Goal: Information Seeking & Learning: Learn about a topic

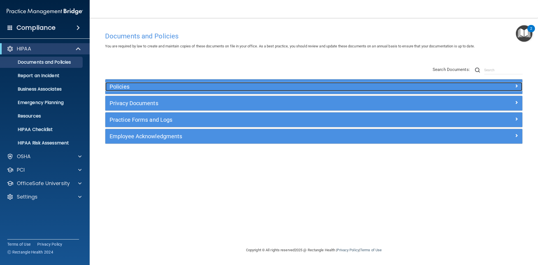
click at [173, 89] on h5 "Policies" at bounding box center [262, 87] width 304 height 6
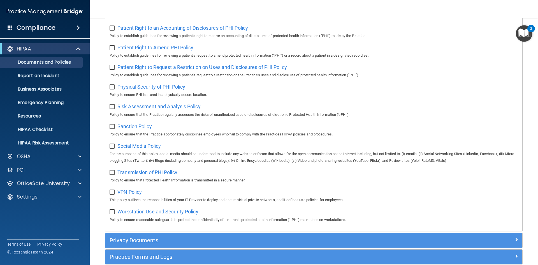
scroll to position [307, 0]
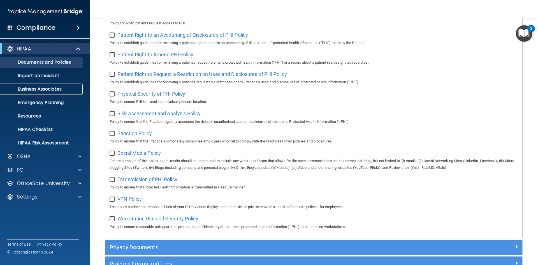
click at [34, 92] on p "Business Associates" at bounding box center [42, 89] width 77 height 6
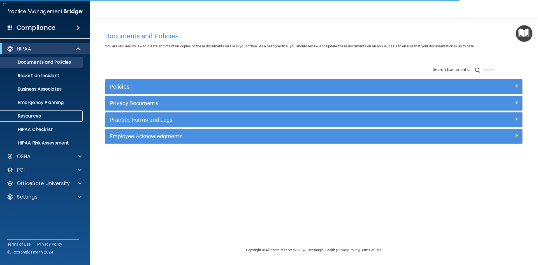
click at [36, 116] on p "Resources" at bounding box center [42, 116] width 77 height 6
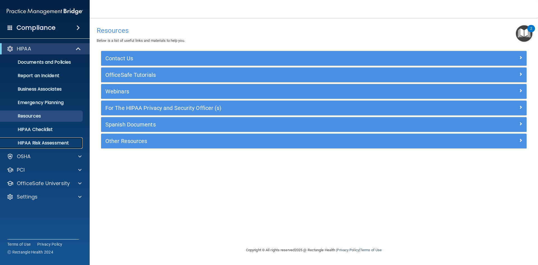
click at [38, 142] on p "HIPAA Risk Assessment" at bounding box center [42, 143] width 77 height 6
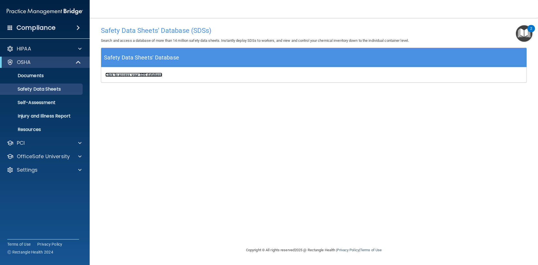
click at [117, 75] on b "Click to access your SDS database" at bounding box center [133, 75] width 57 height 4
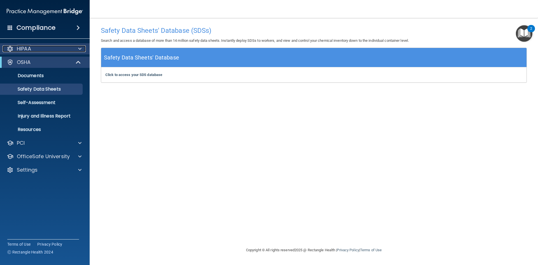
click at [52, 50] on div "HIPAA" at bounding box center [37, 48] width 69 height 7
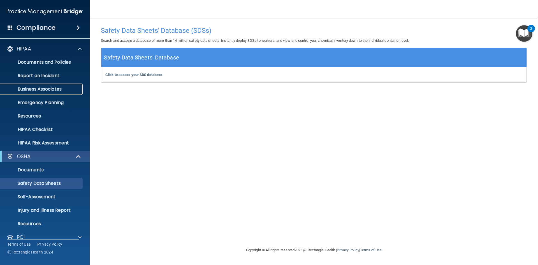
click at [43, 89] on p "Business Associates" at bounding box center [42, 89] width 77 height 6
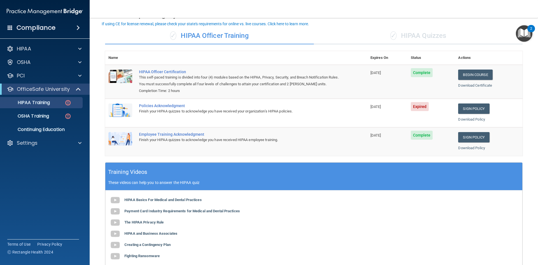
scroll to position [33, 0]
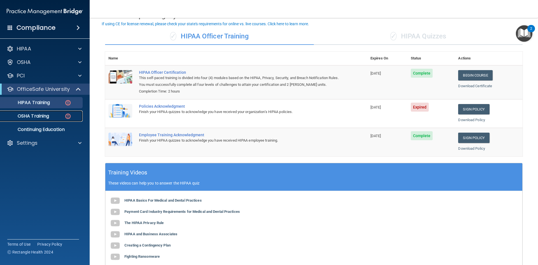
click at [39, 119] on link "OSHA Training" at bounding box center [38, 115] width 88 height 11
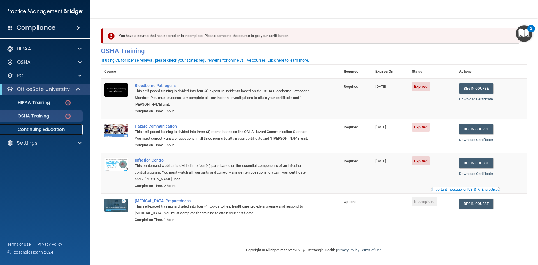
click at [66, 127] on p "Continuing Education" at bounding box center [42, 130] width 77 height 6
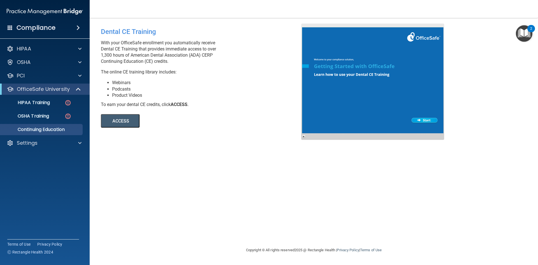
click at [120, 126] on button "ACCESS" at bounding box center [120, 120] width 39 height 13
click at [43, 142] on div "Settings" at bounding box center [37, 143] width 69 height 7
click at [44, 170] on p "My Users" at bounding box center [42, 170] width 77 height 6
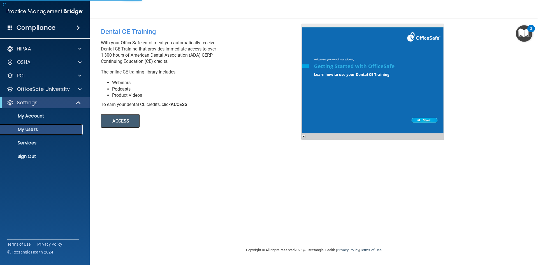
select select "20"
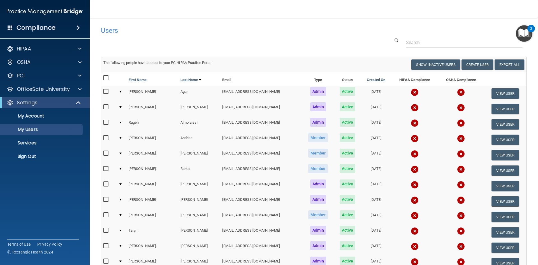
click at [402, 107] on td at bounding box center [414, 108] width 47 height 15
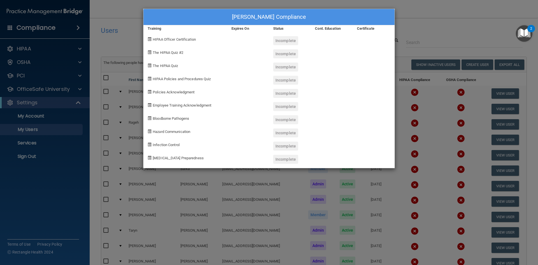
click at [416, 25] on div "[PERSON_NAME] Compliance Training Expires On Status Cont. Education Certificate…" at bounding box center [269, 132] width 538 height 265
